Goal: Information Seeking & Learning: Check status

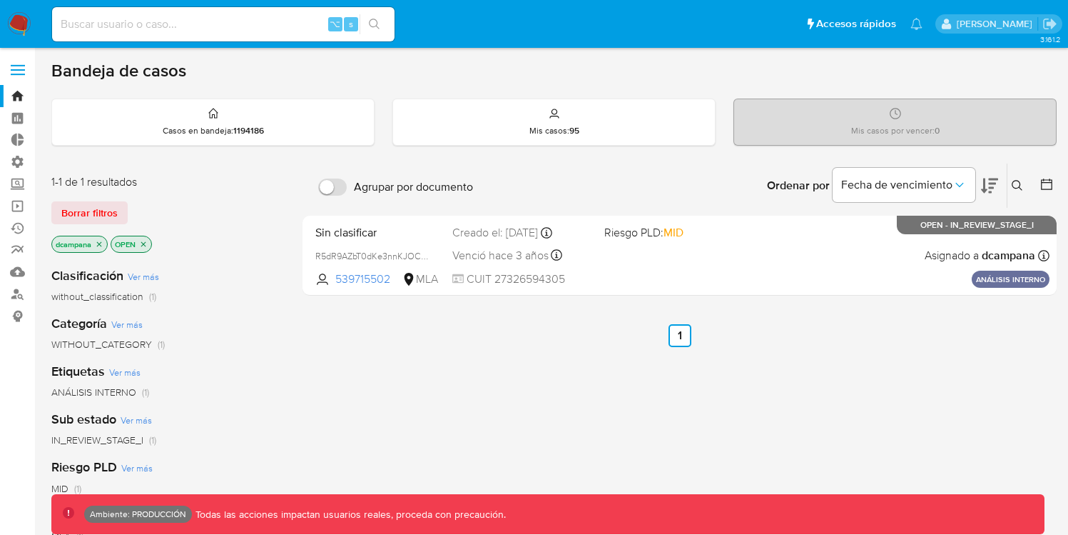
click at [20, 67] on label at bounding box center [18, 70] width 36 height 30
click at [0, 0] on input "checkbox" at bounding box center [0, 0] width 0 height 0
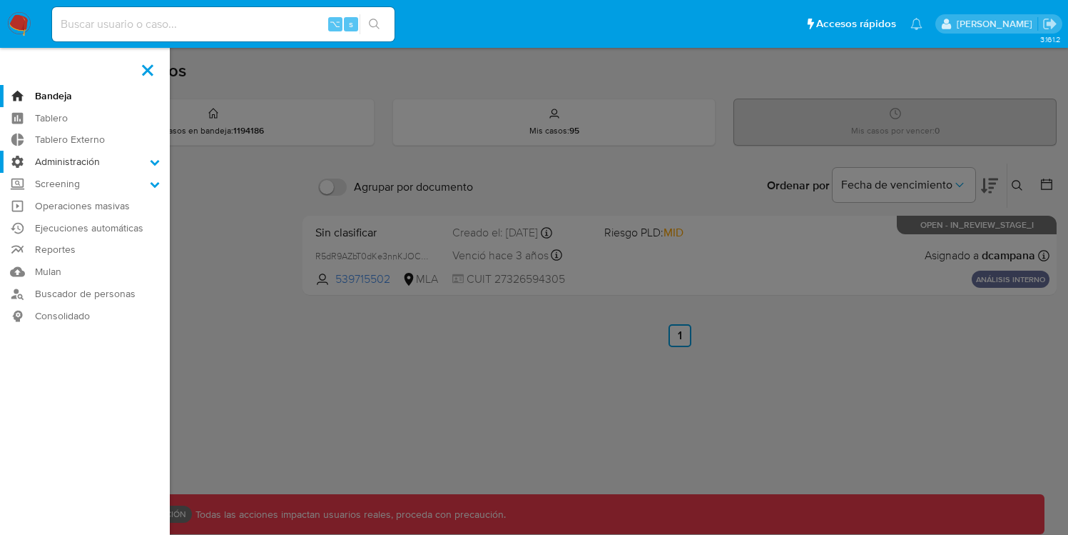
click at [71, 164] on label "Administración" at bounding box center [85, 162] width 170 height 22
click at [0, 0] on input "Administración" at bounding box center [0, 0] width 0 height 0
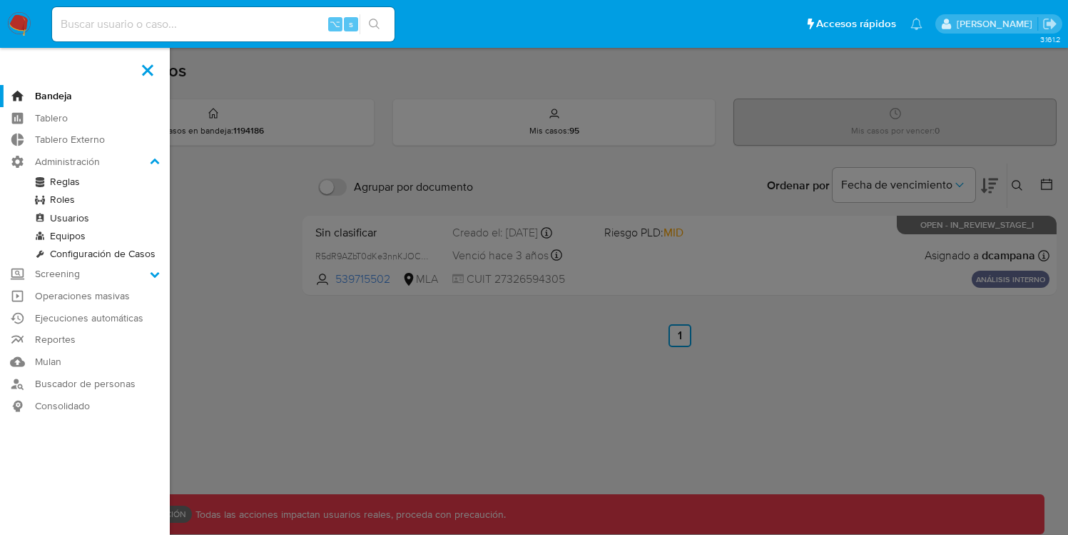
click at [67, 216] on link "Usuarios" at bounding box center [85, 218] width 170 height 18
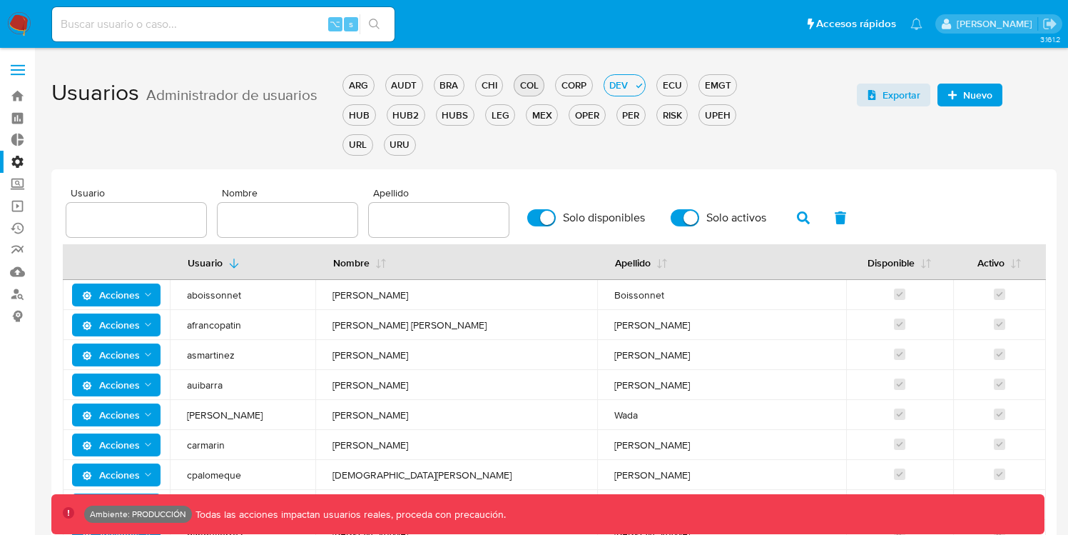
click at [536, 92] on button "COL" at bounding box center [529, 84] width 31 height 21
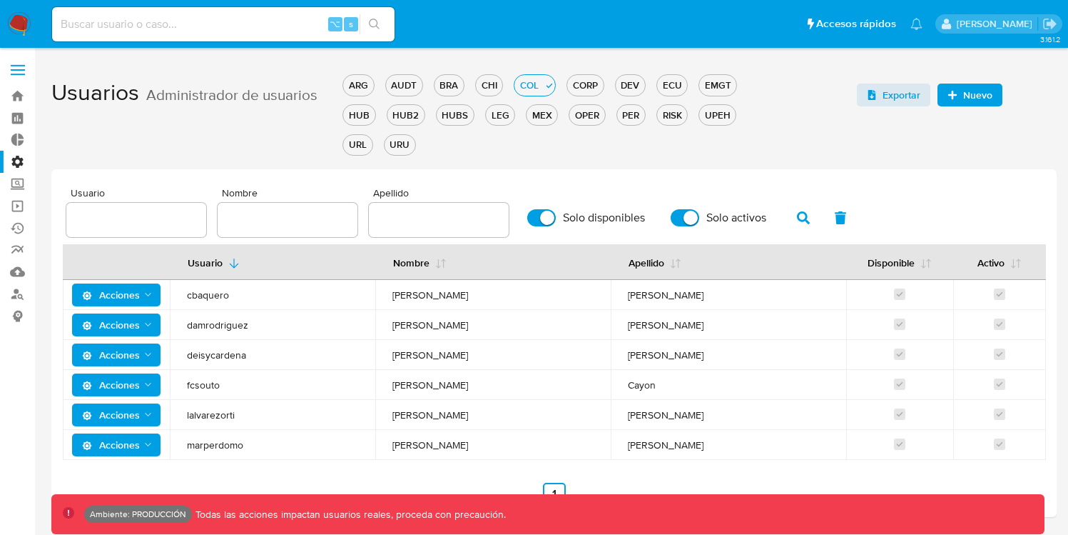
click at [121, 203] on div at bounding box center [136, 220] width 140 height 34
click at [114, 217] on input "text" at bounding box center [136, 220] width 140 height 19
paste input "marperdomo"
type input "marperdomo"
click at [792, 209] on button "button" at bounding box center [803, 218] width 37 height 34
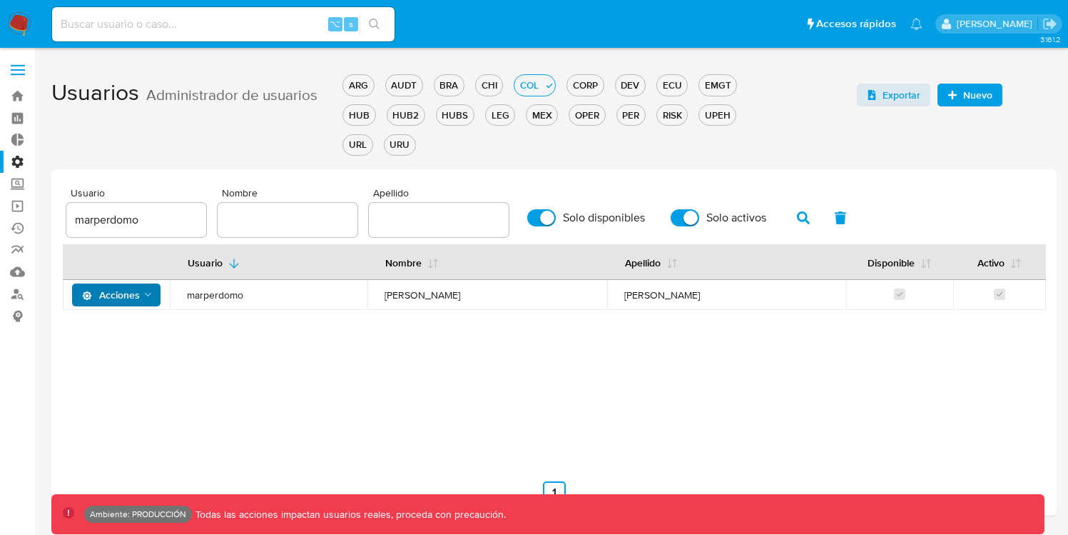
click at [111, 299] on span "Acciones" at bounding box center [111, 294] width 58 height 23
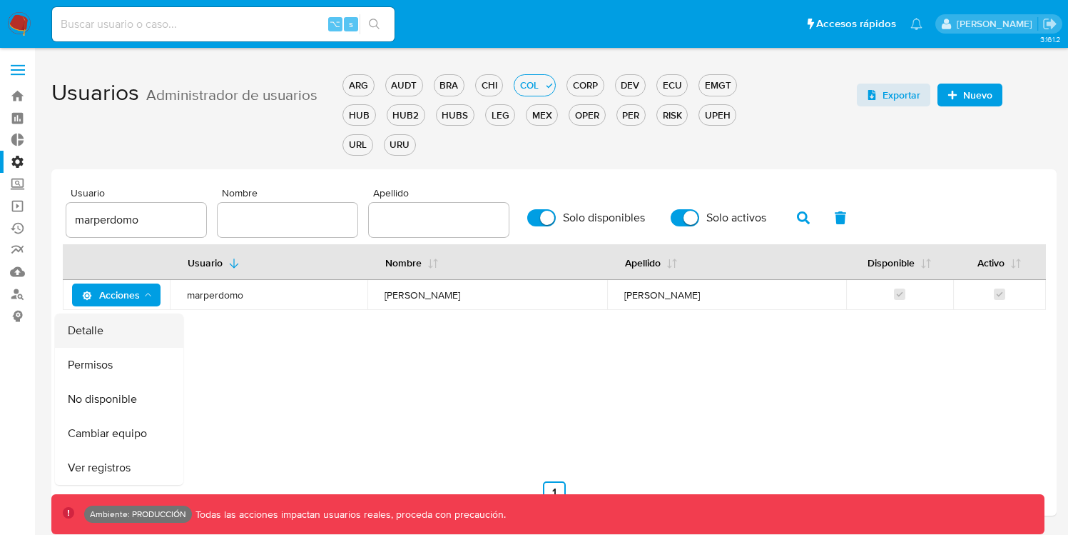
click at [126, 342] on button "Detalle" at bounding box center [119, 330] width 128 height 34
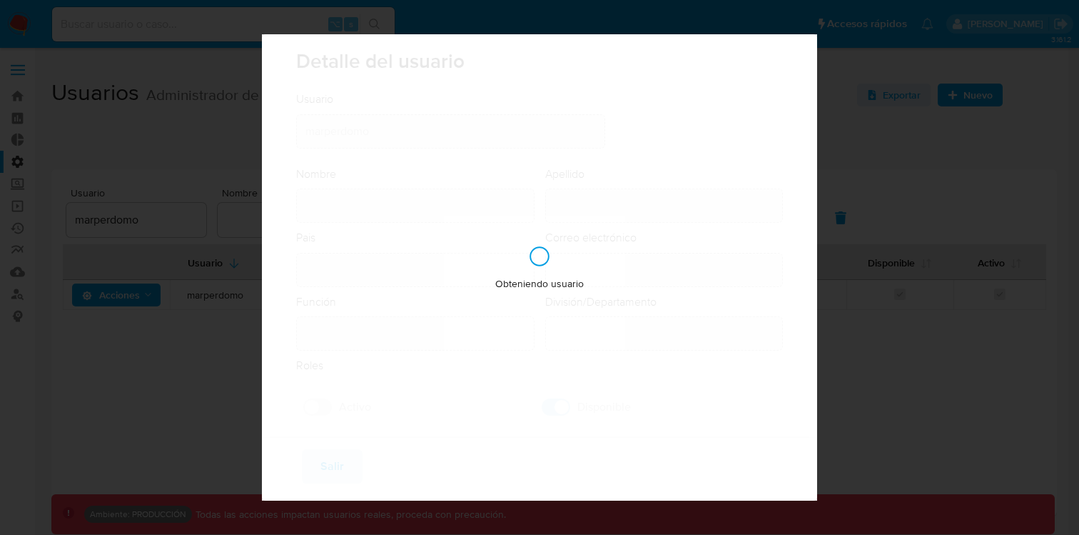
type input "Marcela"
type input "Perdomo Vargas"
type input "Colombia"
type input "marcela.perdomo@mercadolibre.com.co"
type input "Analista (80001644)"
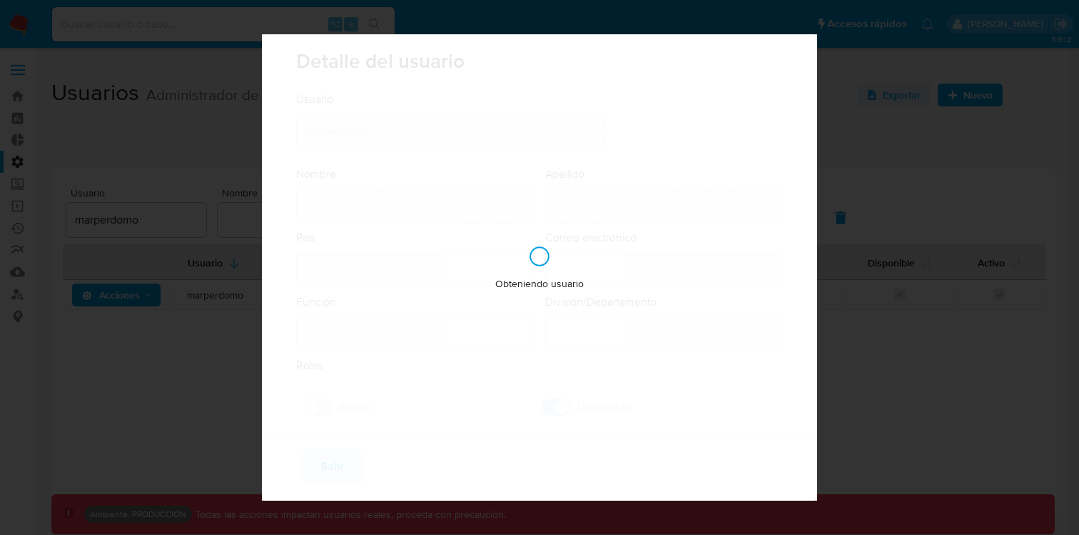
type input "Risk & Compliance AML Countries"
checkbox input "true"
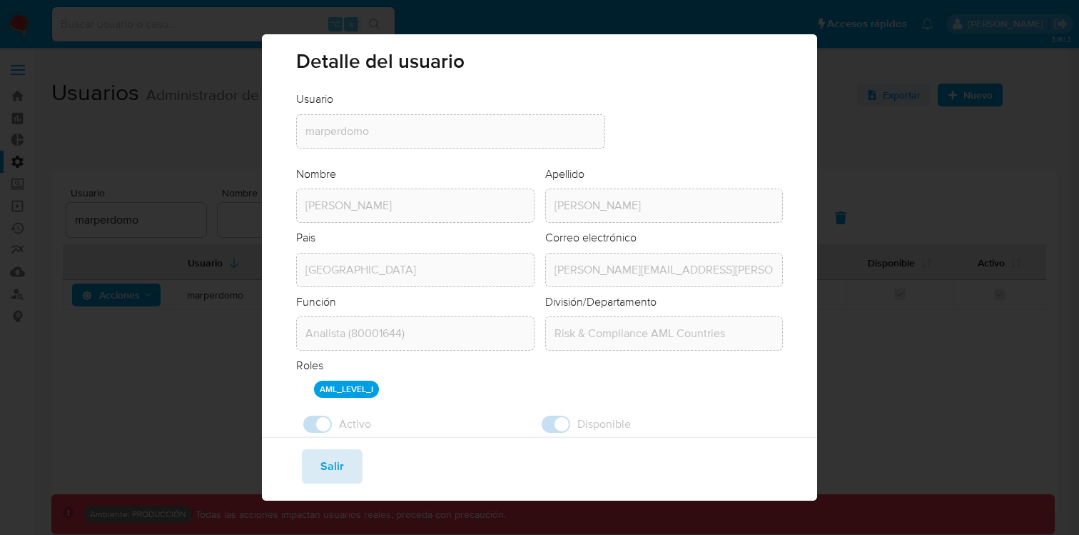
click at [345, 460] on button "Salir" at bounding box center [332, 466] width 61 height 34
checkbox input "false"
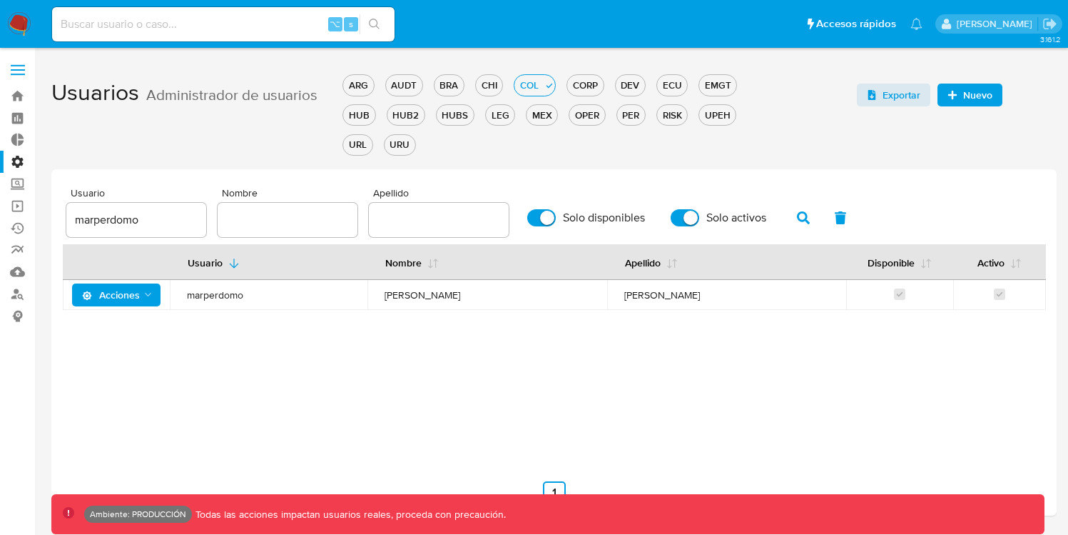
click at [134, 284] on span "Acciones" at bounding box center [111, 294] width 58 height 23
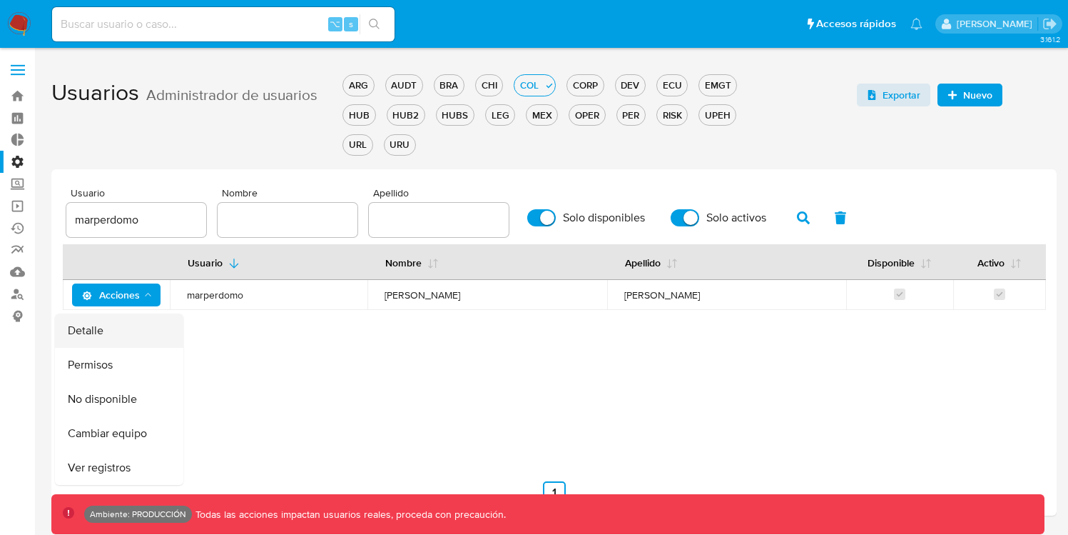
click at [140, 320] on button "Detalle" at bounding box center [119, 330] width 128 height 34
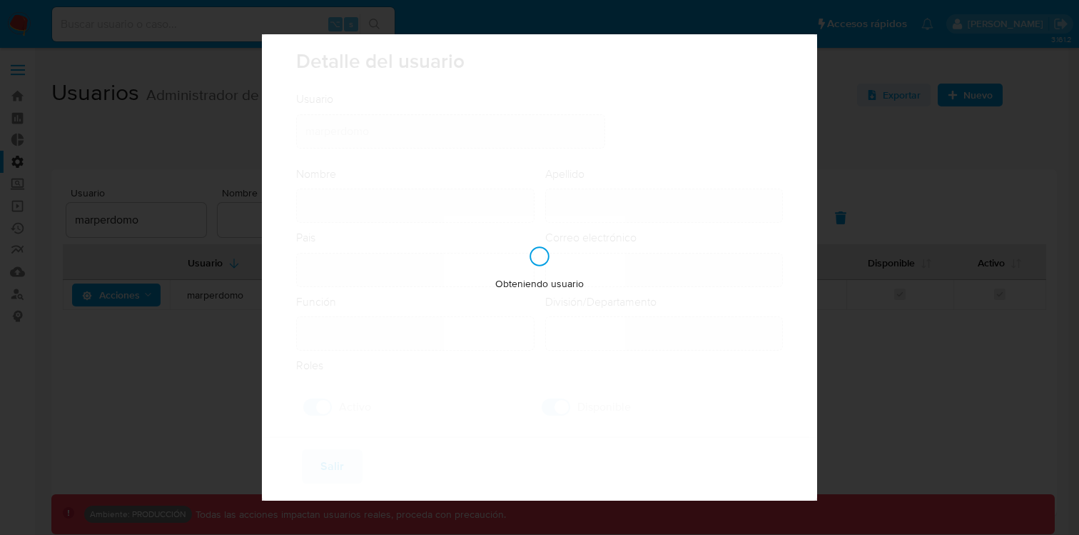
type input "Marcela"
type input "Perdomo Vargas"
type input "Colombia"
type input "marcela.perdomo@mercadolibre.com.co"
type input "Analista (80001644)"
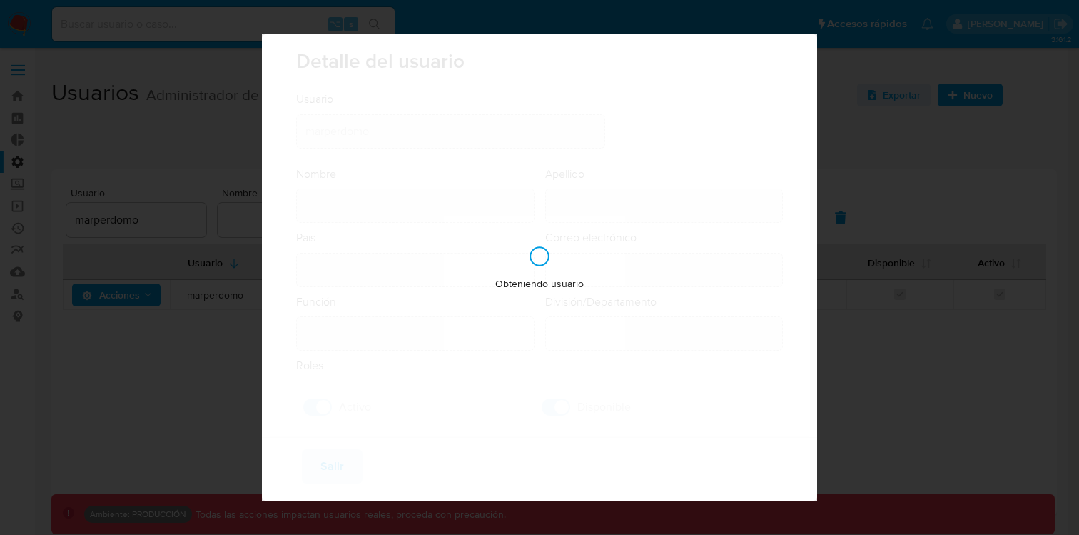
type input "Risk & Compliance AML Countries"
checkbox input "true"
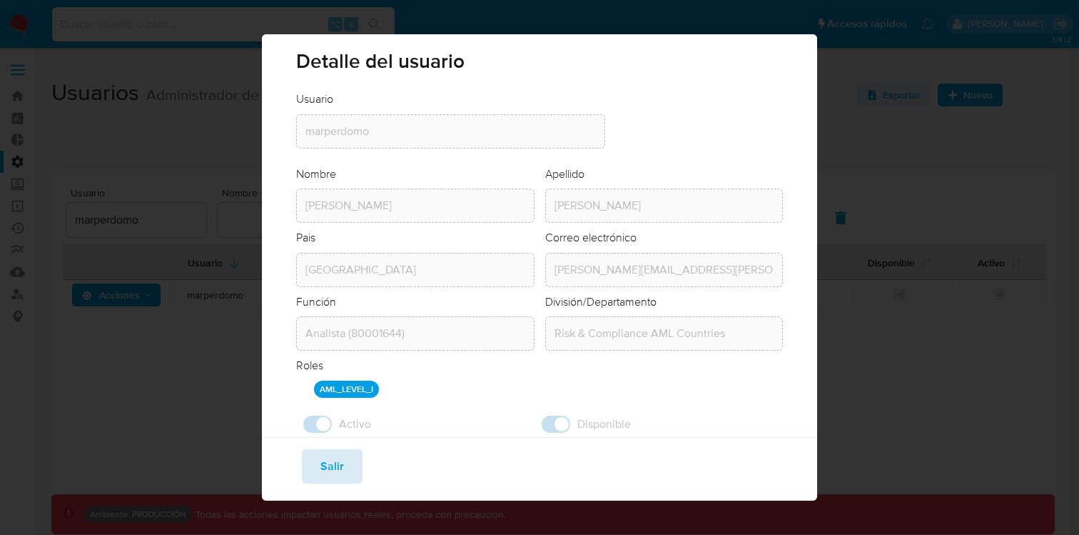
click at [323, 468] on span "Salir" at bounding box center [332, 465] width 24 height 31
checkbox input "false"
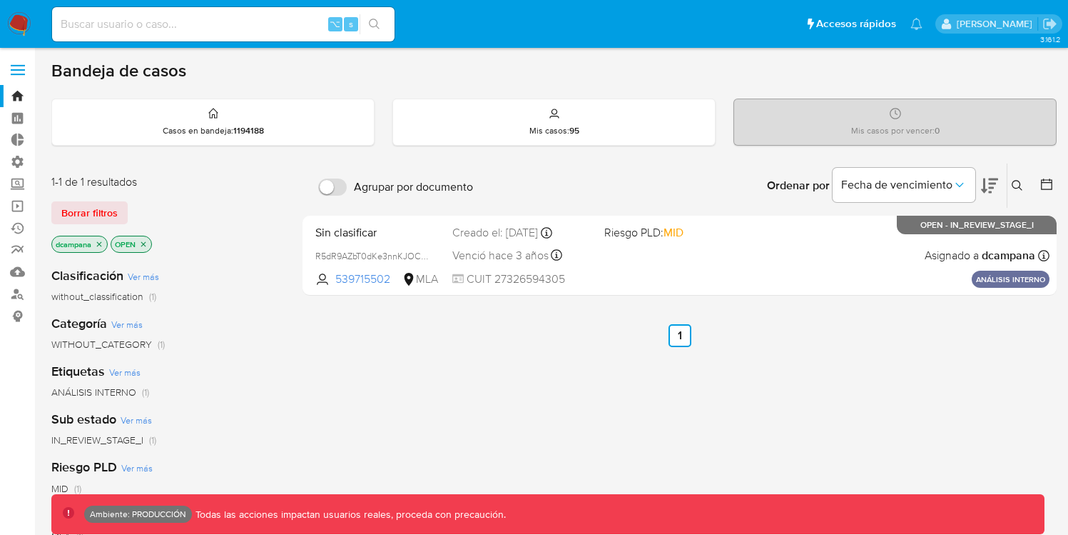
click at [143, 27] on input at bounding box center [223, 24] width 343 height 19
type input "2582716442"
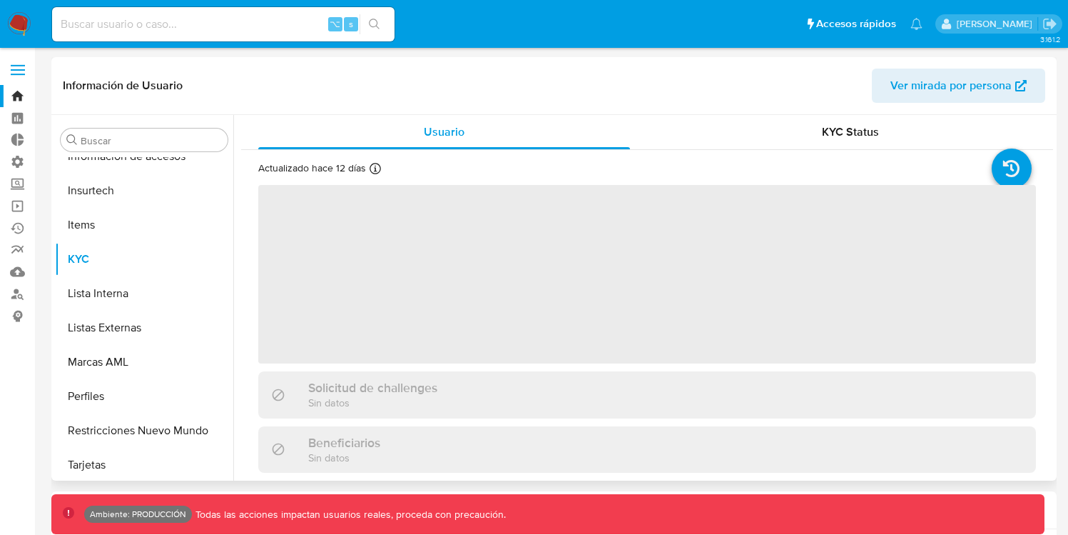
scroll to position [672, 0]
select select "10"
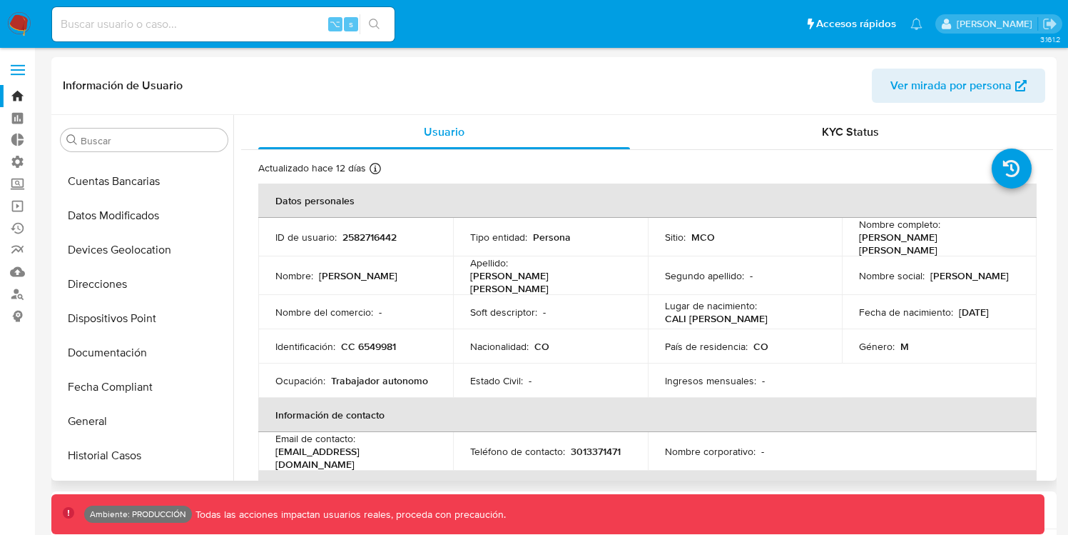
scroll to position [174, 0]
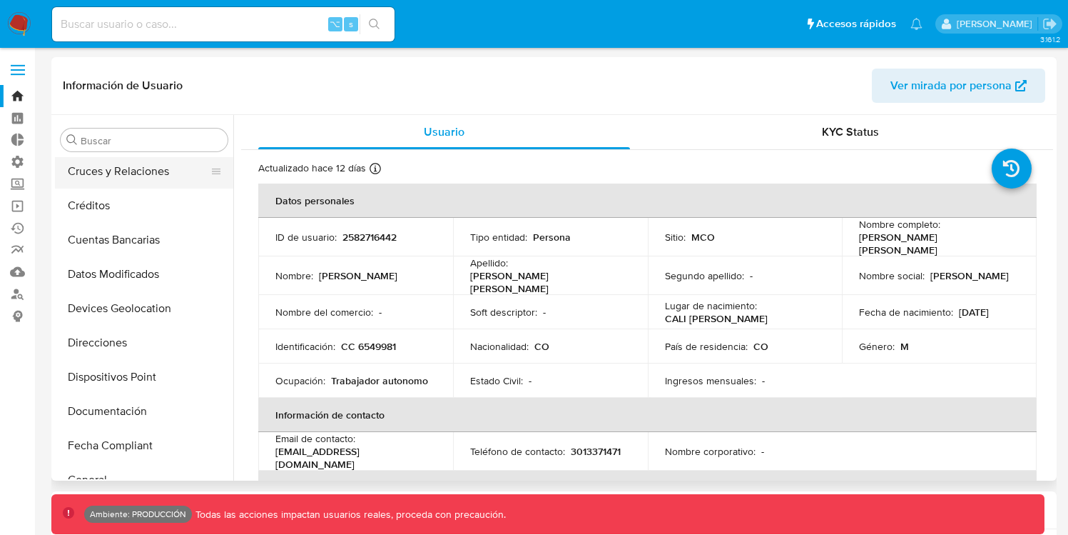
click at [139, 181] on button "Cruces y Relaciones" at bounding box center [138, 171] width 167 height 34
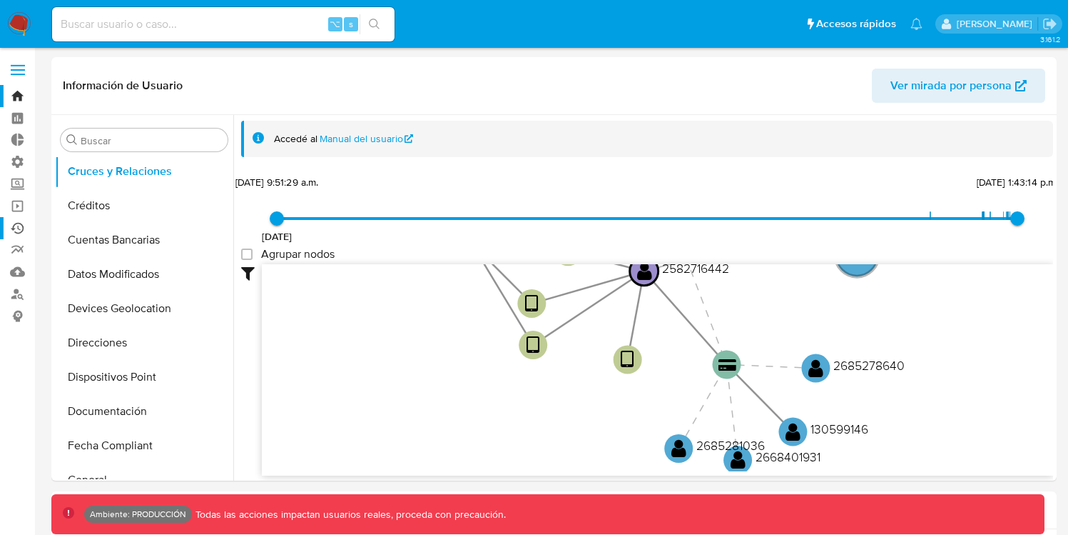
scroll to position [177, 0]
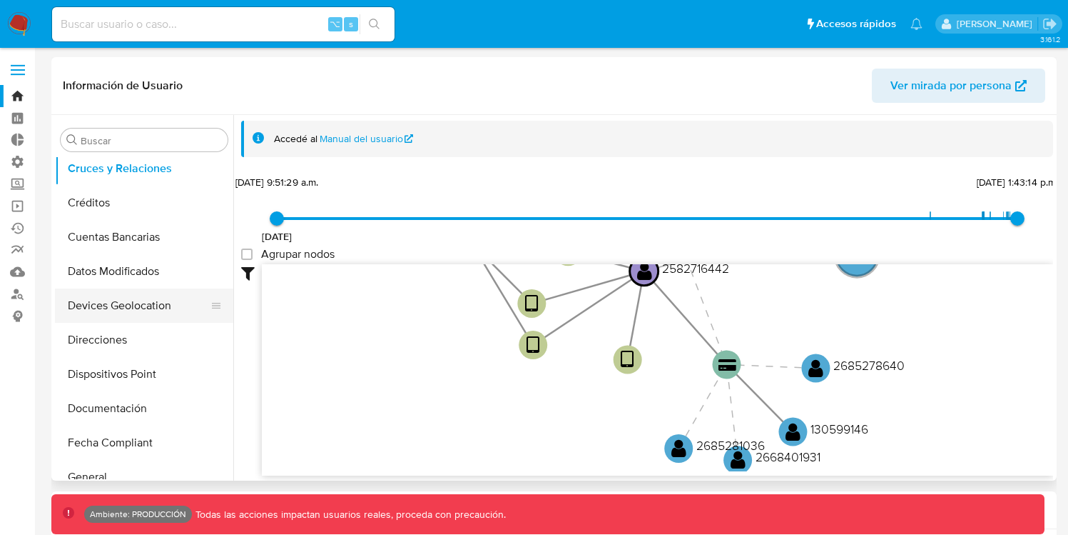
click at [115, 306] on button "Devices Geolocation" at bounding box center [138, 305] width 167 height 34
